Goal: Task Accomplishment & Management: Manage account settings

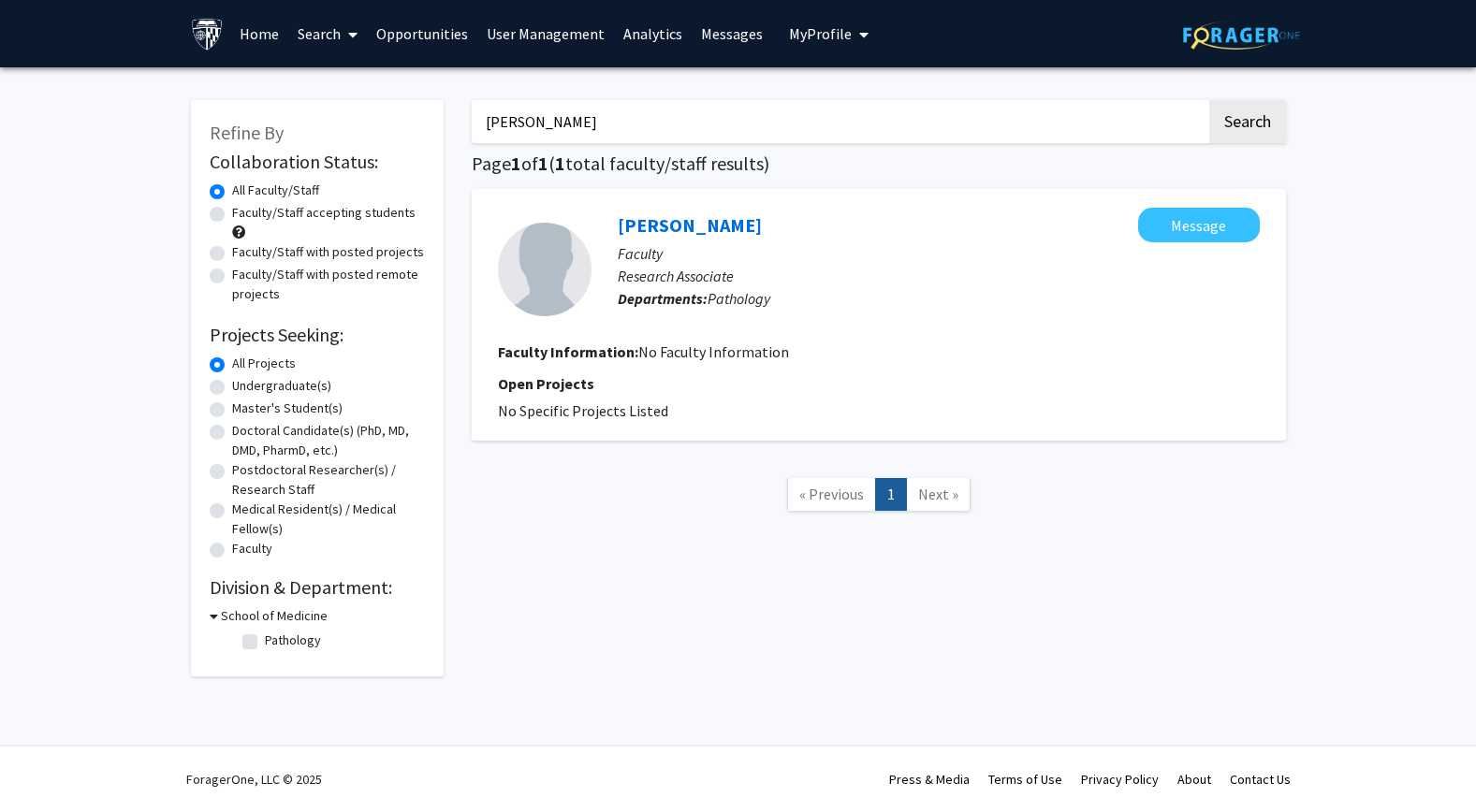
drag, startPoint x: 614, startPoint y: 117, endPoint x: 290, endPoint y: 92, distance: 325.0
click at [290, 92] on div "Refine By Collaboration Status: Collaboration Status All Faculty/Staff Collabor…" at bounding box center [738, 378] width 1123 height 595
click at [1210, 100] on button "Search" at bounding box center [1248, 122] width 77 height 43
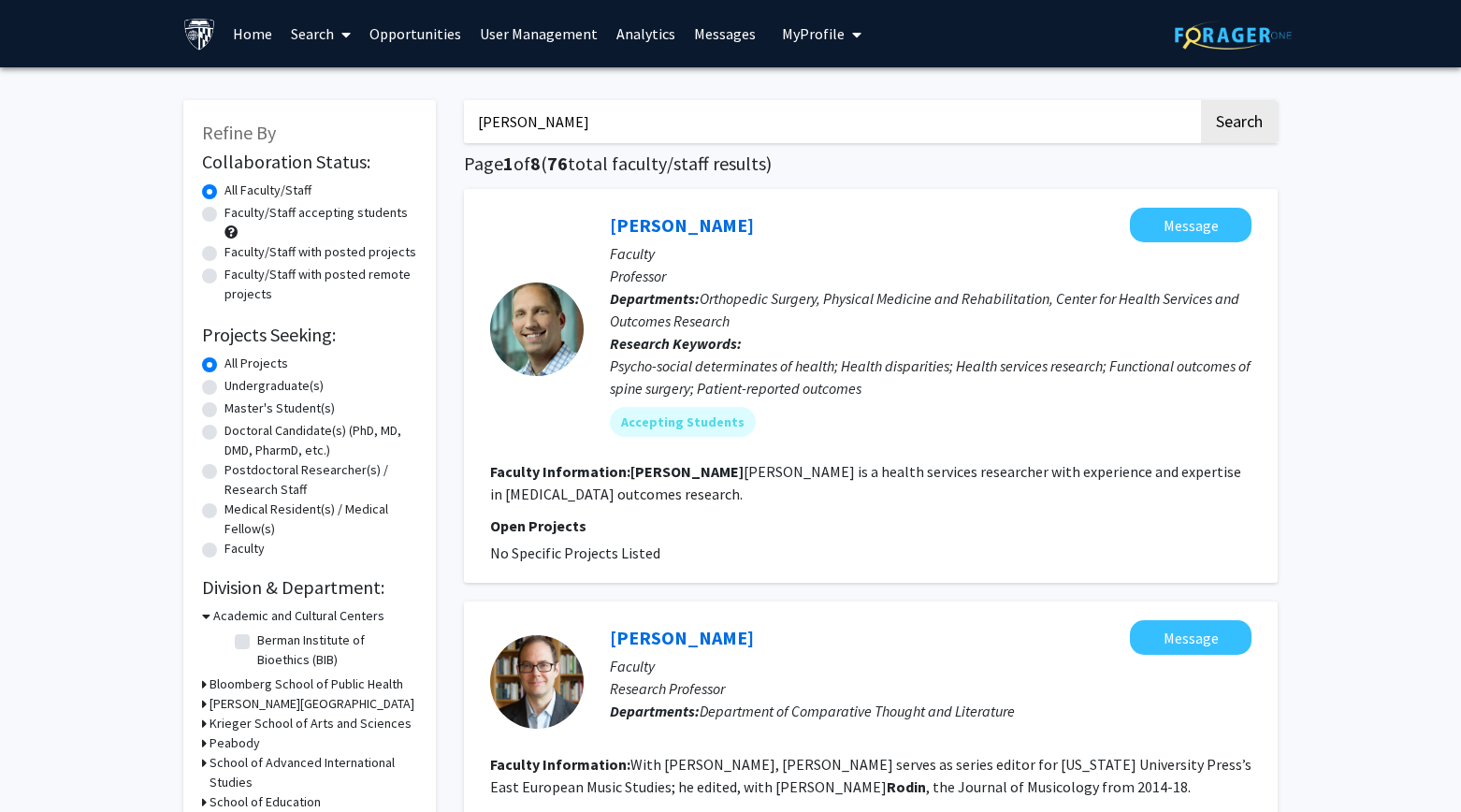
drag, startPoint x: 525, startPoint y: 118, endPoint x: 349, endPoint y: 94, distance: 177.6
type input "[PERSON_NAME]"
click at [1201, 100] on button "Search" at bounding box center [1240, 122] width 77 height 43
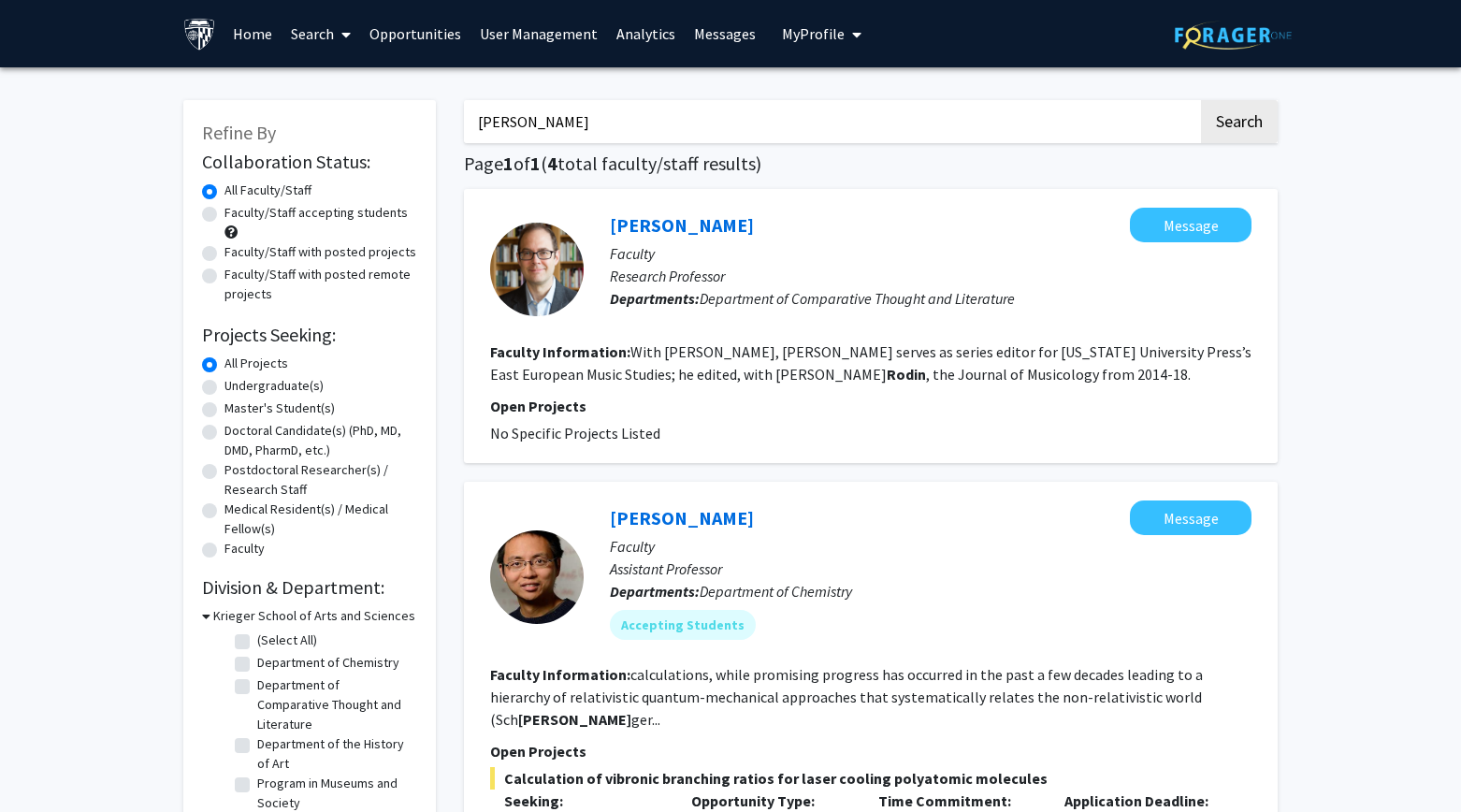
click at [512, 29] on link "User Management" at bounding box center [539, 33] width 137 height 66
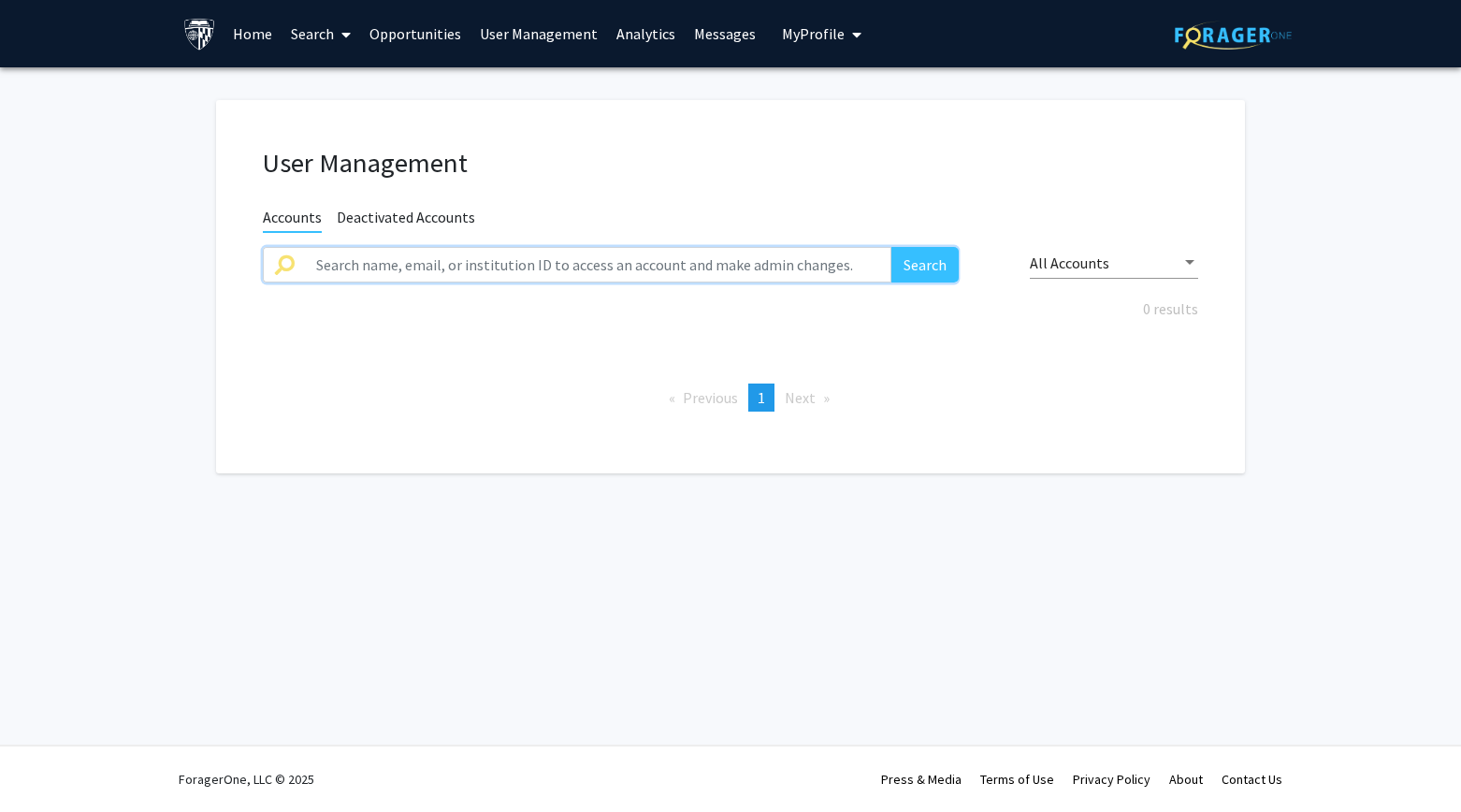
click at [629, 261] on input "text" at bounding box center [598, 264] width 587 height 35
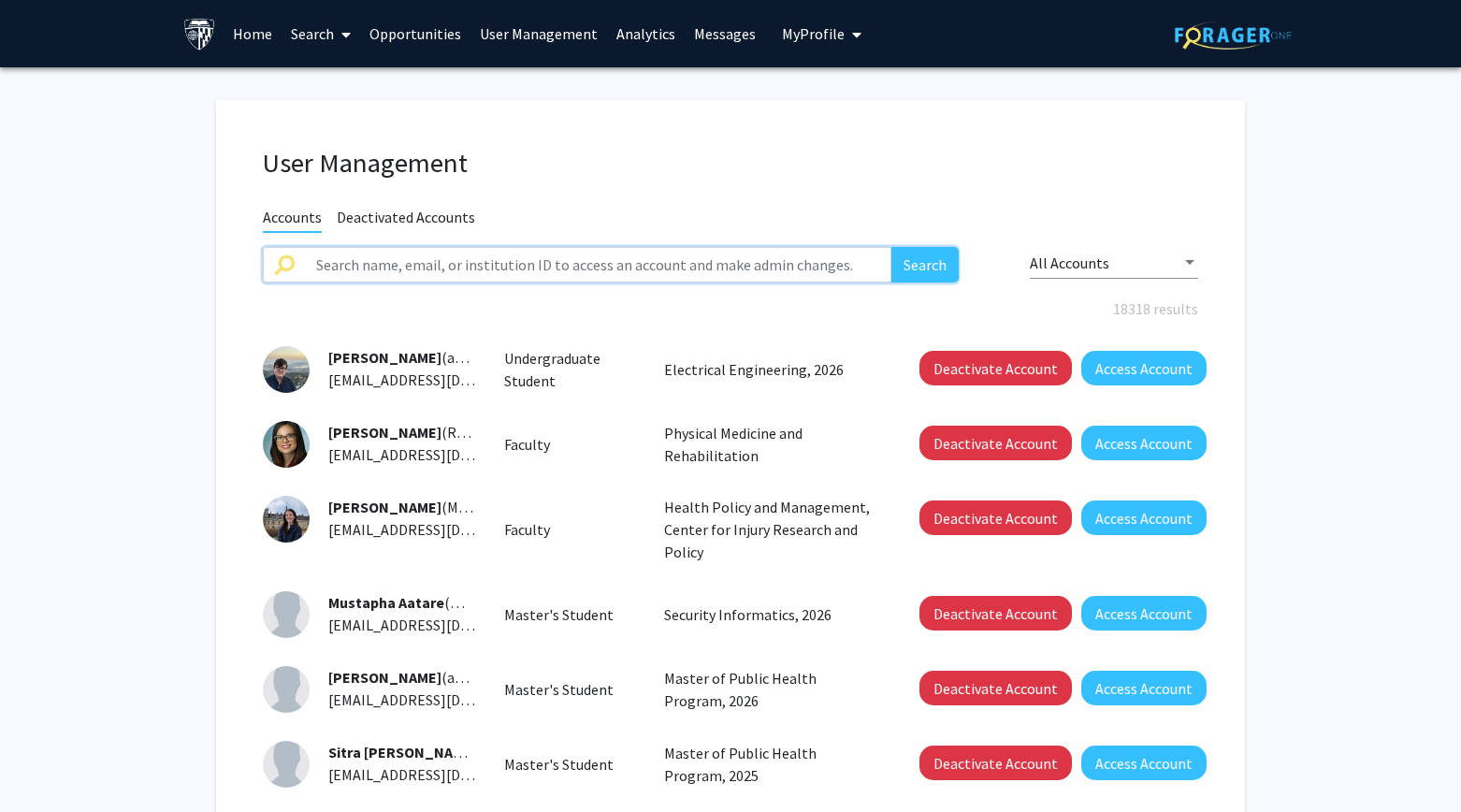
paste input "[URL][DOMAIN_NAME][PERSON_NAME]"
drag, startPoint x: 794, startPoint y: 263, endPoint x: 224, endPoint y: 194, distance: 574.2
click at [224, 194] on div "User Management Accounts Deactivated Accounts [URL][DOMAIN_NAME][PERSON_NAME] S…" at bounding box center [730, 657] width 1029 height 1114
type input "[PERSON_NAME]"
click at [892, 247] on button "Search" at bounding box center [925, 264] width 68 height 35
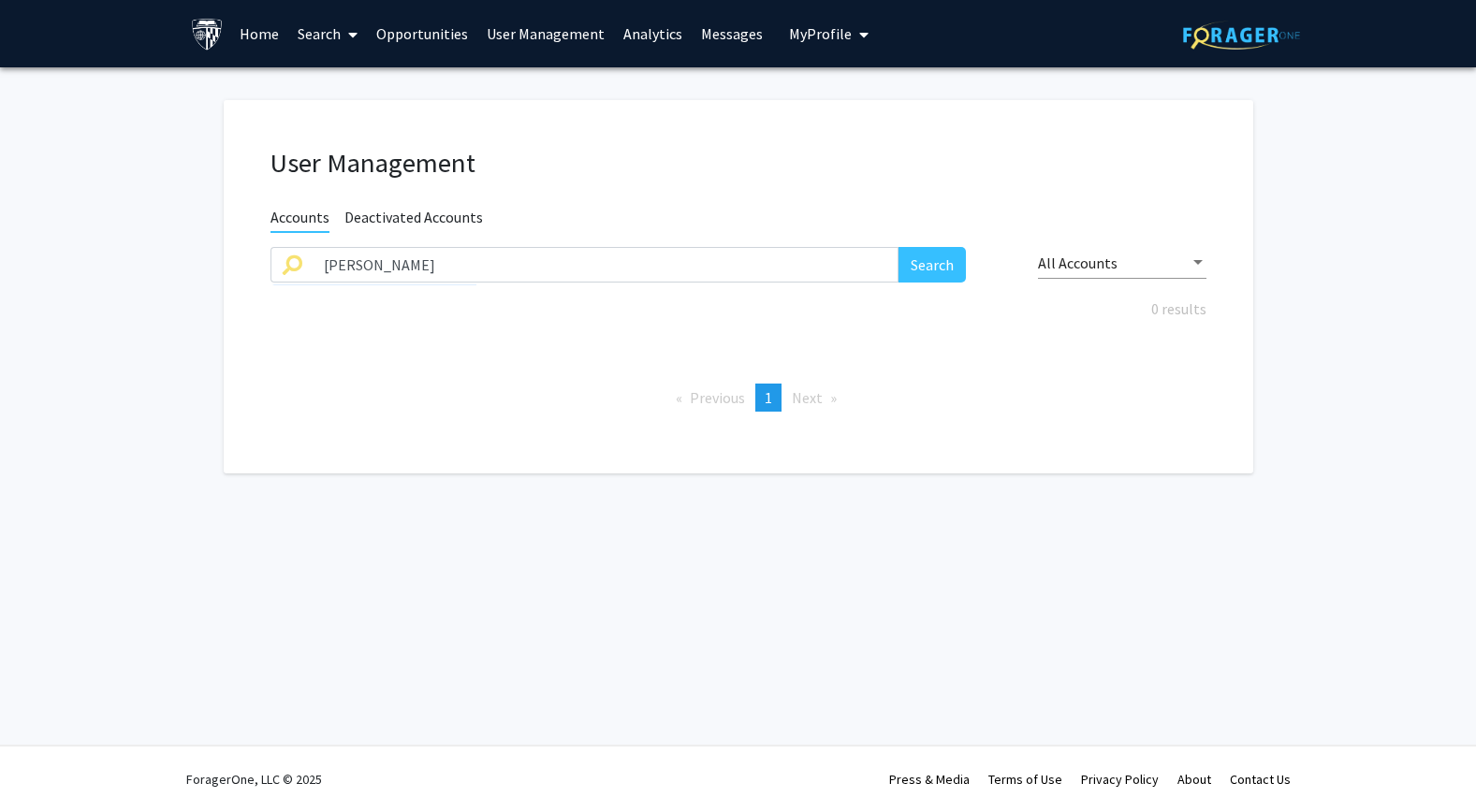
click at [419, 224] on span "Deactivated Accounts" at bounding box center [413, 219] width 139 height 24
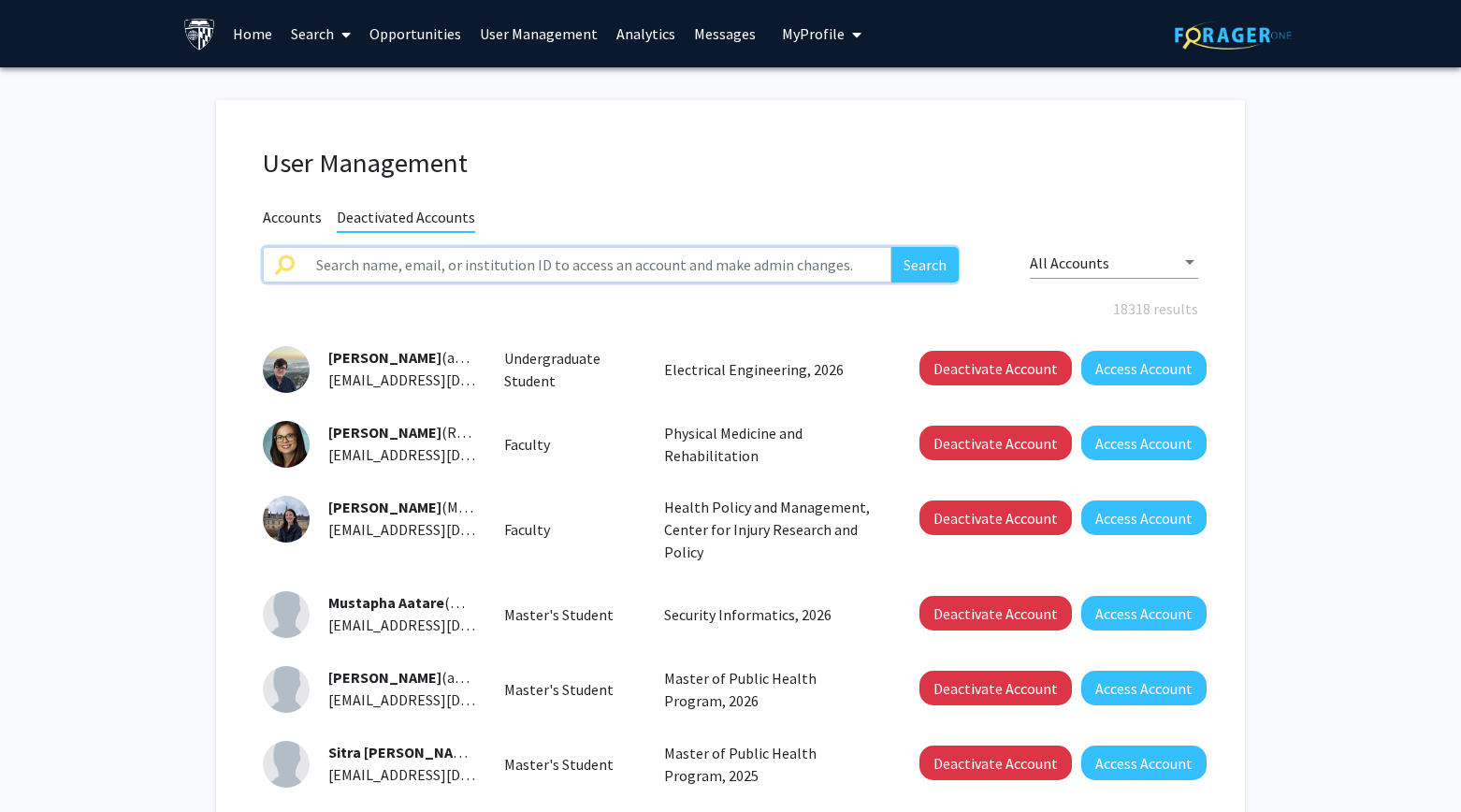
click at [397, 270] on input "text" at bounding box center [598, 264] width 587 height 35
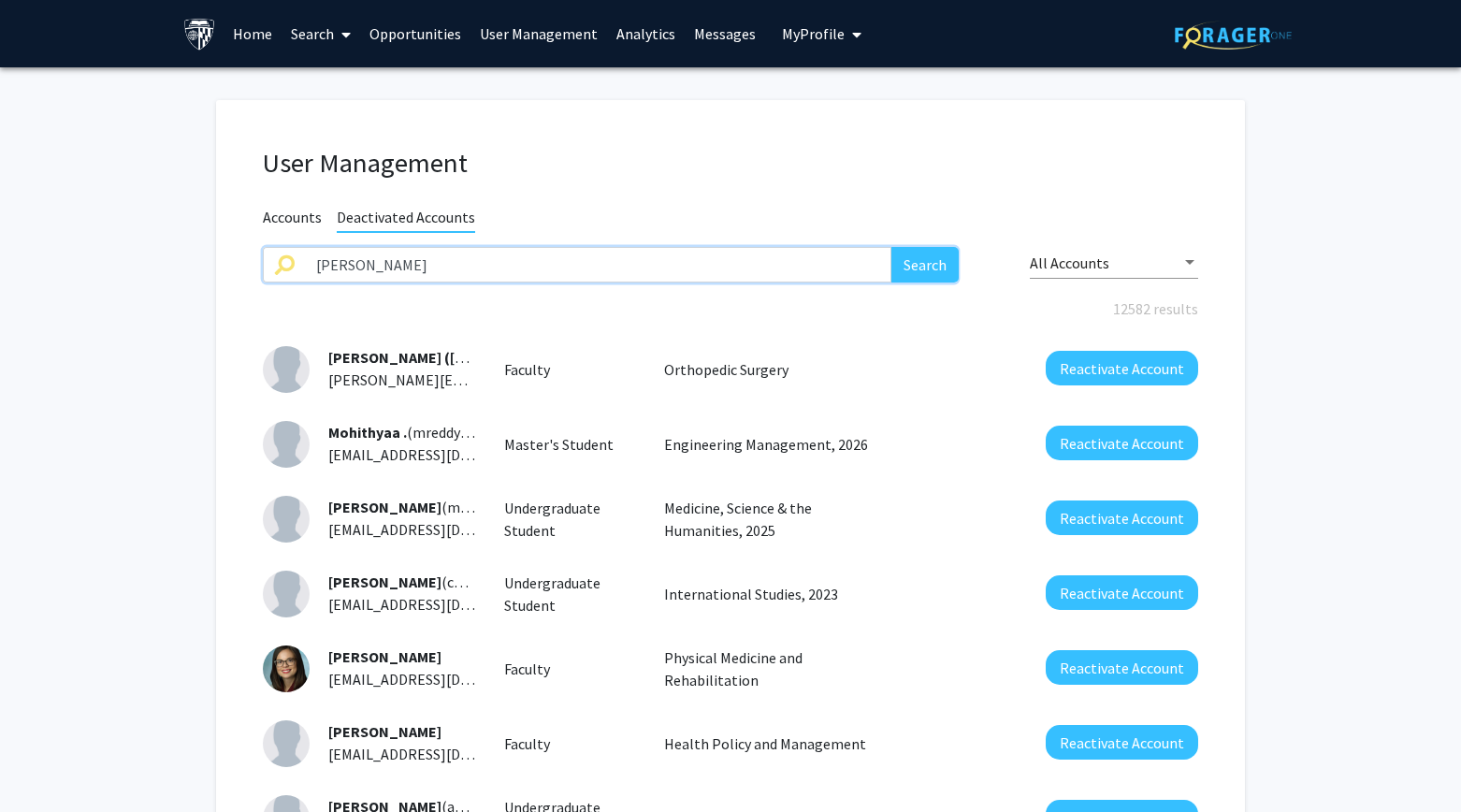
type input "[PERSON_NAME]"
click at [892, 247] on button "Search" at bounding box center [925, 264] width 68 height 35
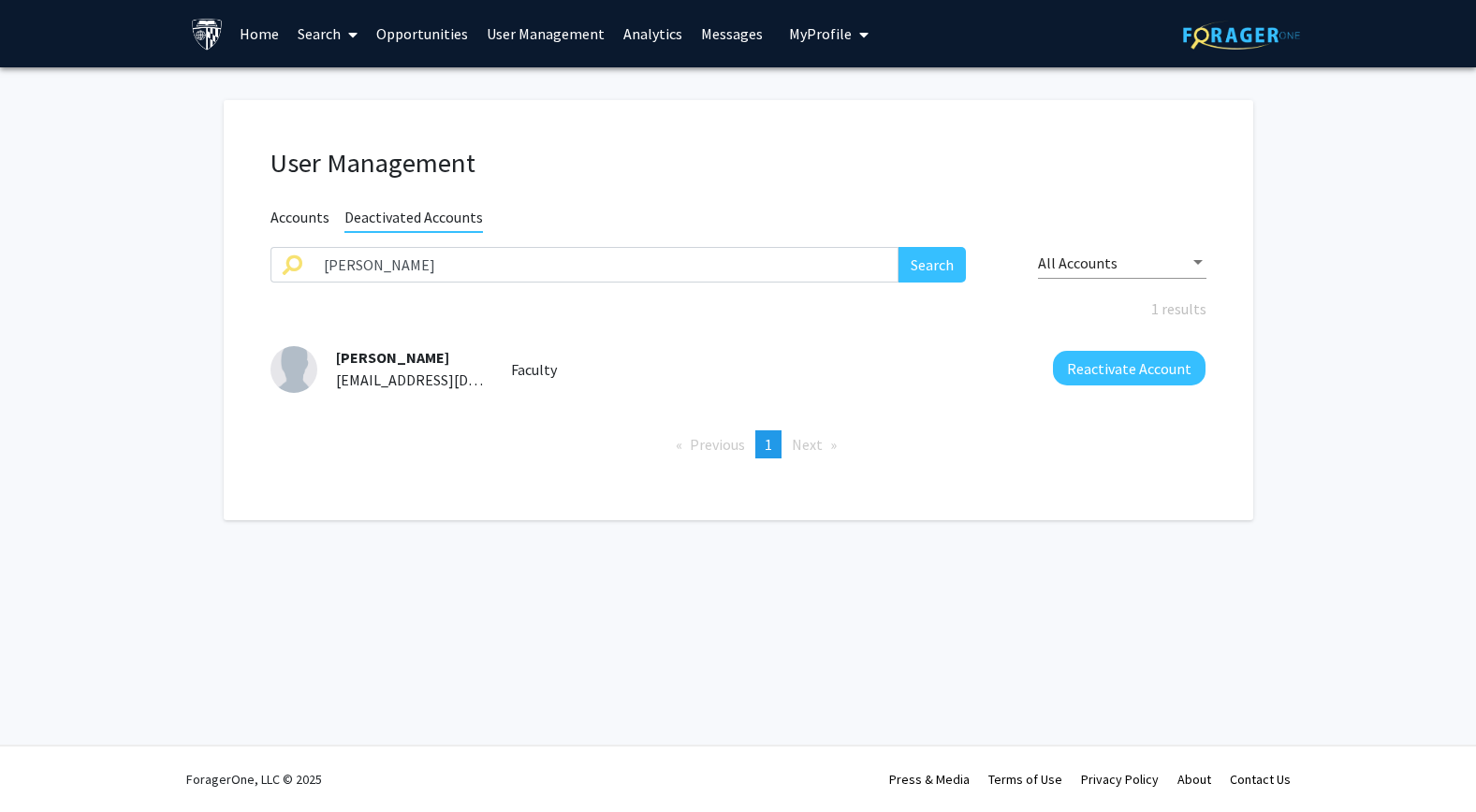
click at [306, 219] on span "Accounts" at bounding box center [300, 219] width 59 height 24
